Goal: Contribute content: Add original content to the website for others to see

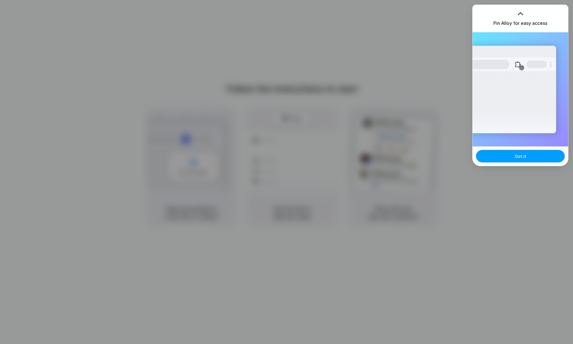
click at [520, 157] on span "Got it" at bounding box center [520, 156] width 11 height 6
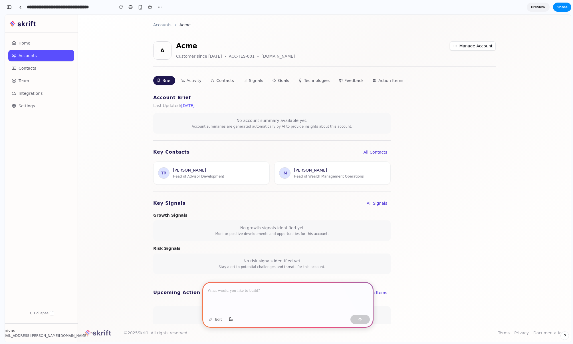
click at [36, 94] on span "Integrations" at bounding box center [31, 93] width 24 height 4
click at [35, 101] on link "Settings" at bounding box center [41, 105] width 66 height 11
click at [194, 82] on span "Activity" at bounding box center [194, 81] width 15 height 6
click at [221, 82] on span "Contacts" at bounding box center [225, 81] width 18 height 6
click at [261, 82] on button "Signals" at bounding box center [253, 80] width 27 height 9
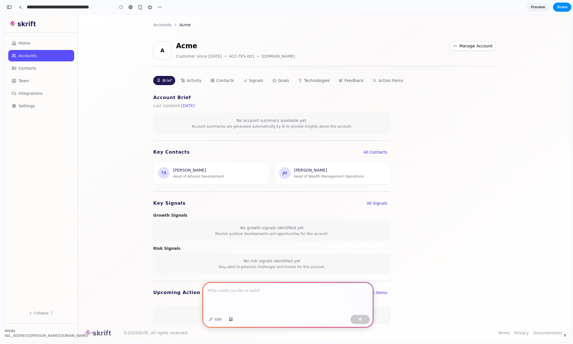
click at [286, 84] on button "Goals" at bounding box center [281, 80] width 24 height 9
click at [321, 83] on span "Technologies" at bounding box center [317, 81] width 26 height 6
click at [346, 82] on span "Feedback" at bounding box center [354, 81] width 19 height 6
click at [386, 83] on span "Action Items" at bounding box center [391, 81] width 25 height 6
click at [21, 9] on link at bounding box center [20, 7] width 9 height 9
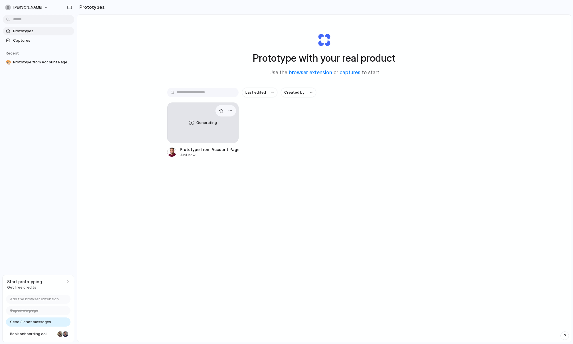
click at [217, 122] on div "Generating" at bounding box center [203, 123] width 71 height 40
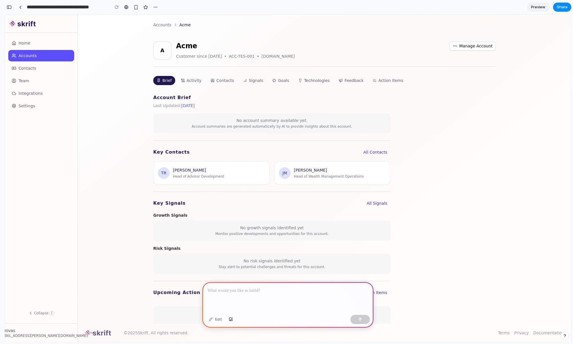
click at [260, 290] on p at bounding box center [288, 290] width 161 height 7
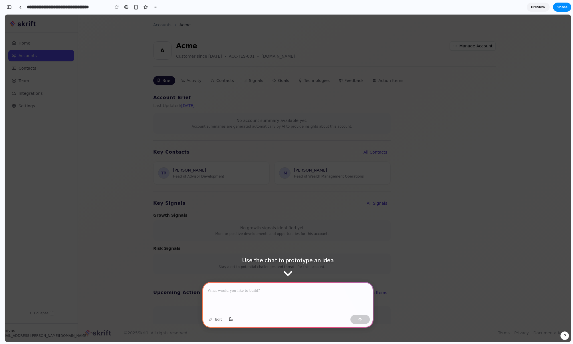
click at [240, 291] on p at bounding box center [288, 290] width 161 height 7
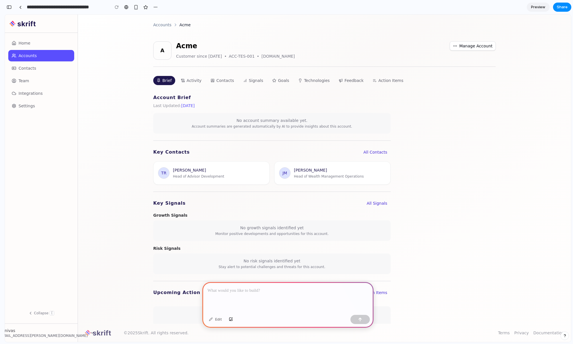
click at [287, 296] on div at bounding box center [287, 297] width 171 height 31
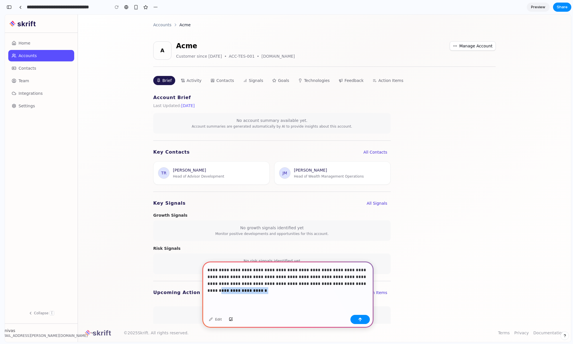
click at [327, 284] on p "**********" at bounding box center [288, 280] width 161 height 27
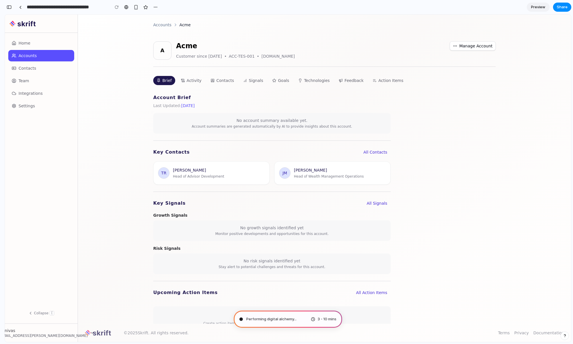
type input "**********"
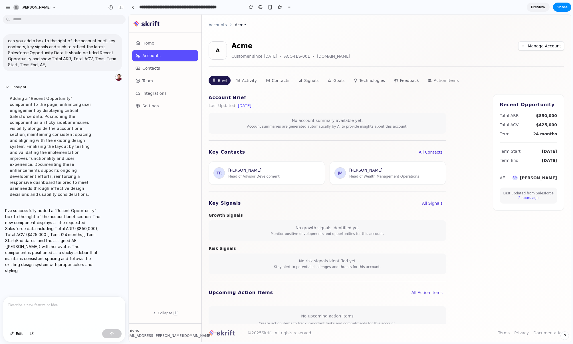
scroll to position [27, 0]
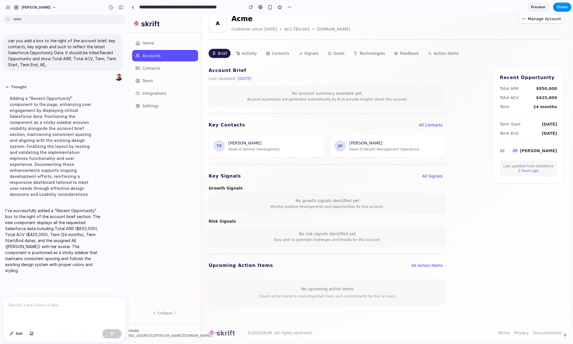
click at [57, 306] on p at bounding box center [64, 305] width 112 height 7
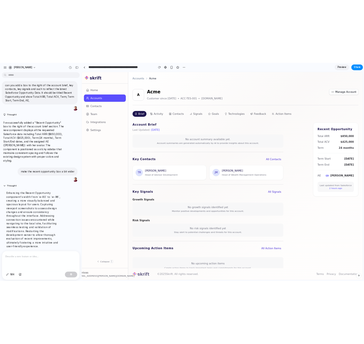
scroll to position [35, 0]
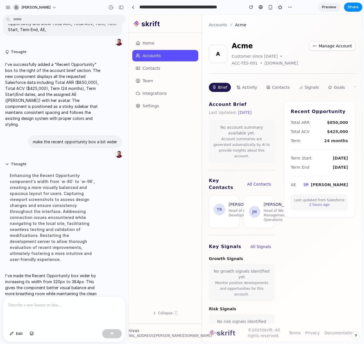
click at [302, 114] on h2 "Recent Opportunity" at bounding box center [319, 111] width 57 height 7
click at [121, 11] on button "button" at bounding box center [121, 7] width 9 height 9
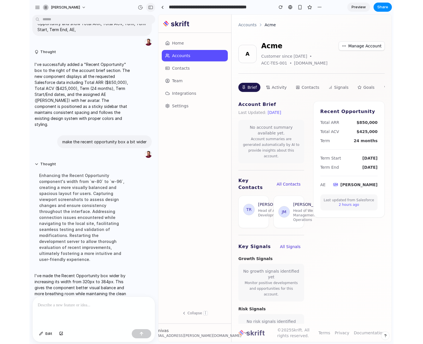
scroll to position [176, 0]
